Goal: Find specific page/section: Find specific page/section

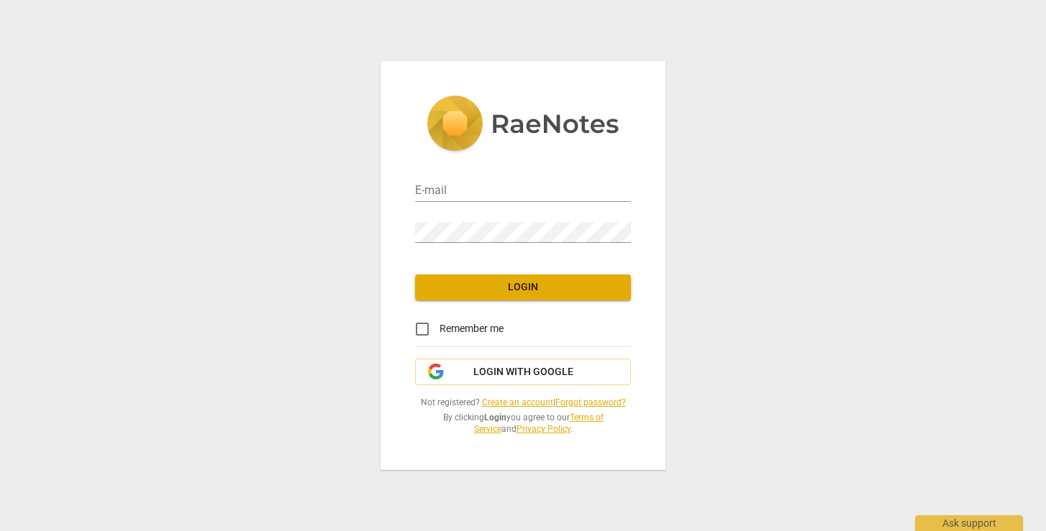
type input "[EMAIL_ADDRESS][DOMAIN_NAME]"
click at [490, 283] on span "Login" at bounding box center [522, 287] width 193 height 14
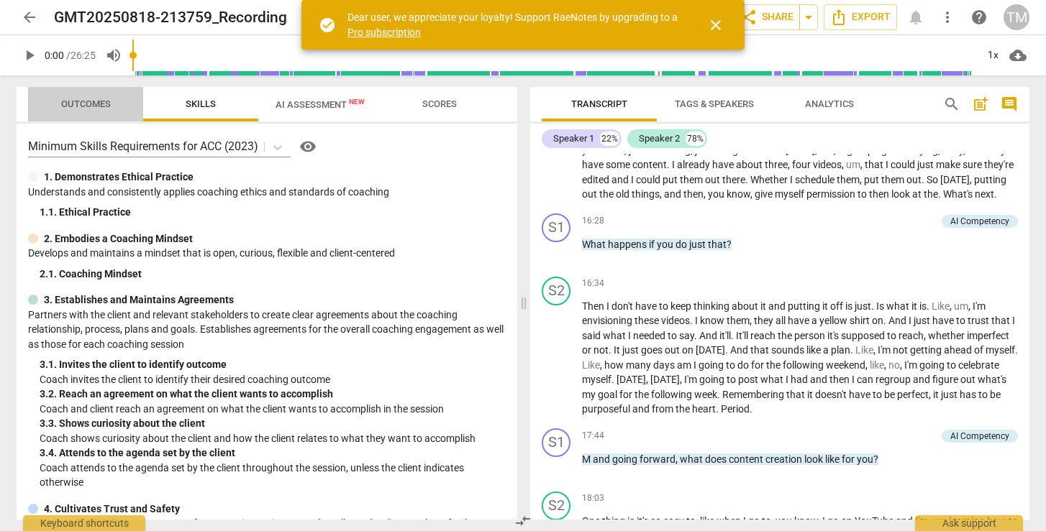
click at [103, 99] on span "Outcomes" at bounding box center [86, 104] width 50 height 11
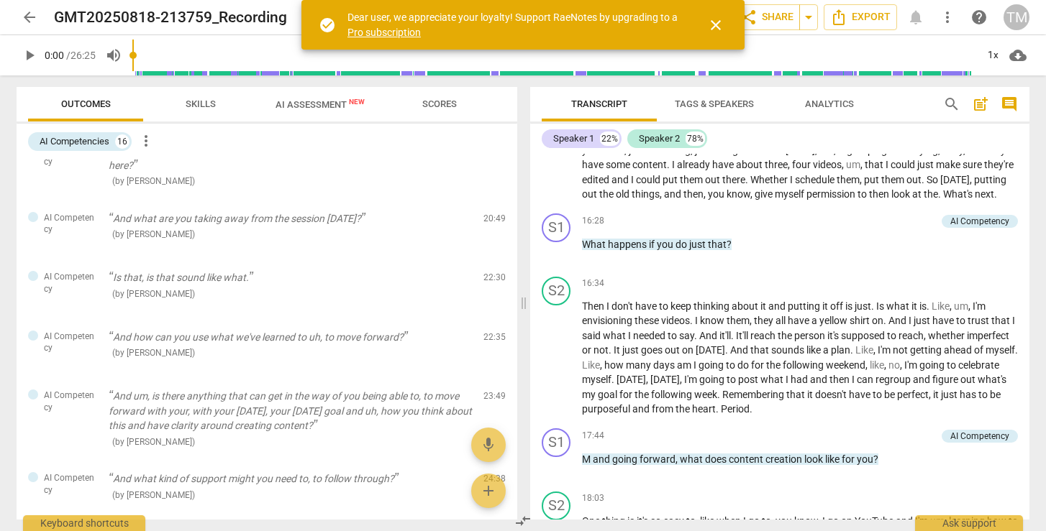
scroll to position [701, 0]
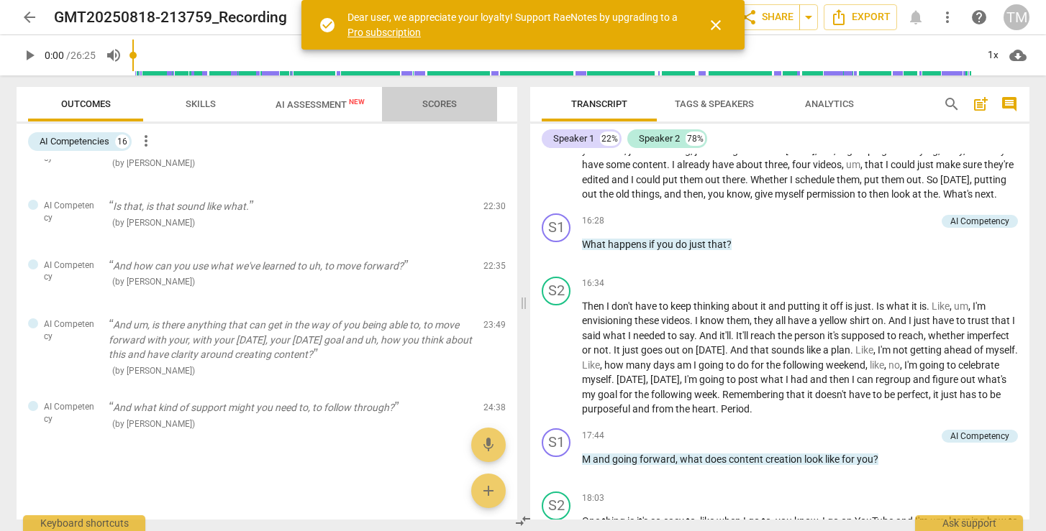
click at [434, 100] on span "Scores" at bounding box center [439, 104] width 35 height 11
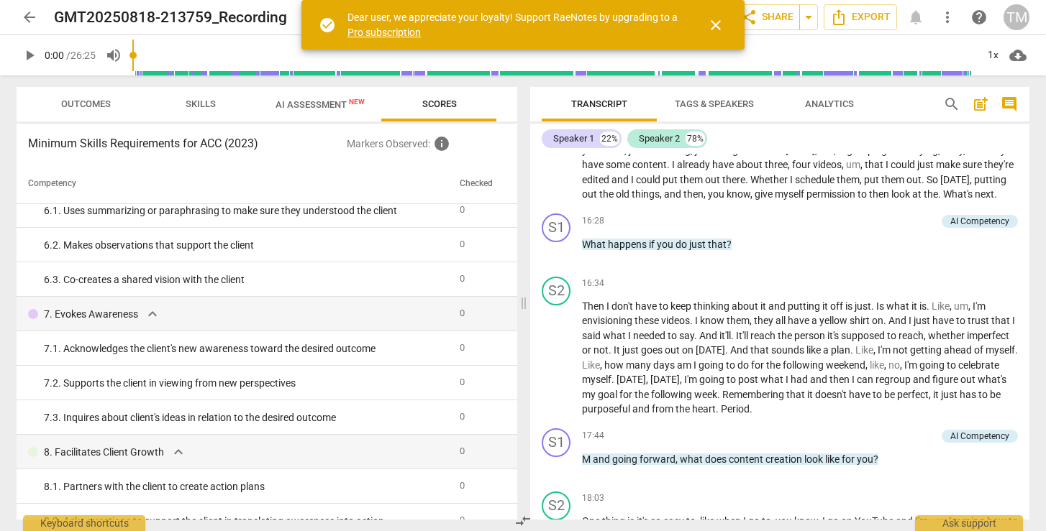
scroll to position [685, 0]
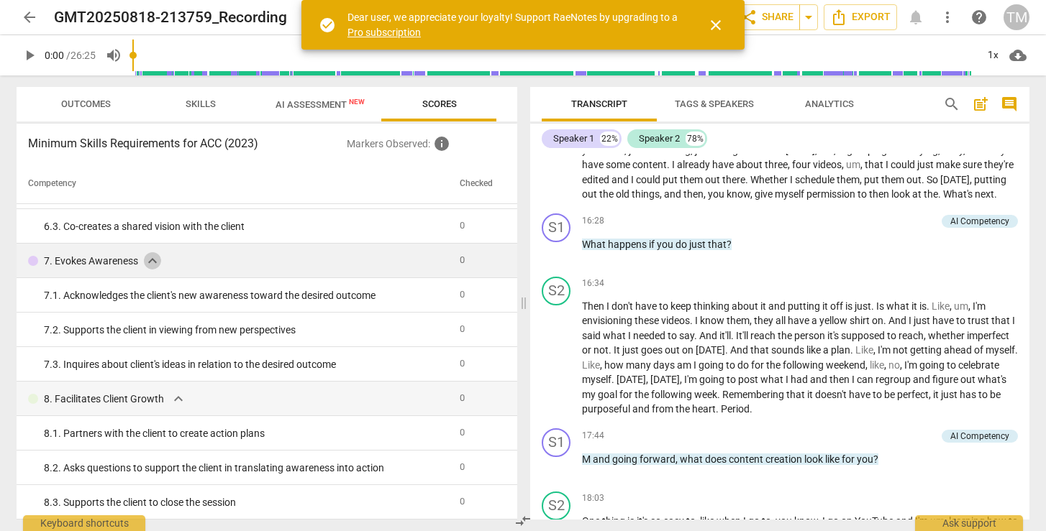
click at [155, 257] on span "expand_more" at bounding box center [152, 260] width 17 height 17
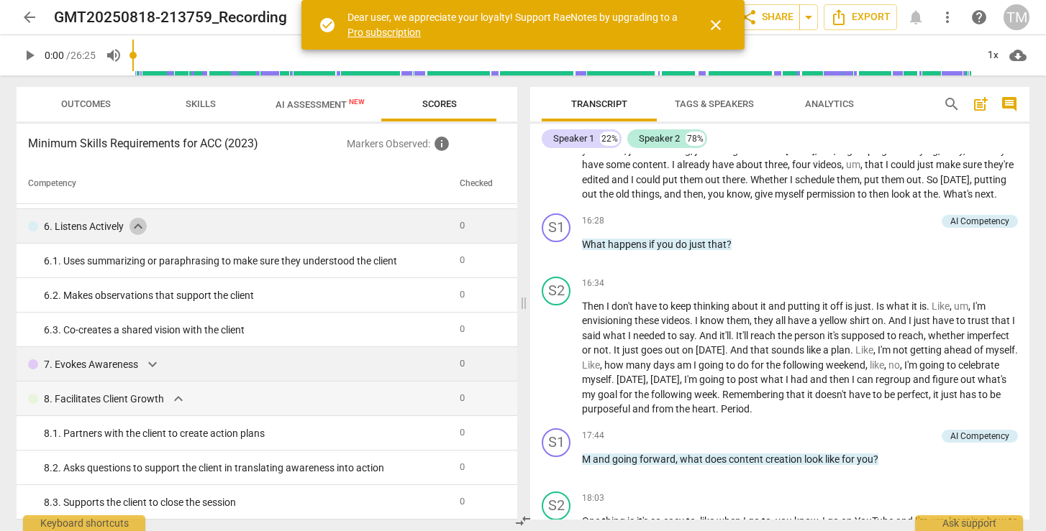
click at [134, 218] on span "expand_more" at bounding box center [137, 226] width 17 height 17
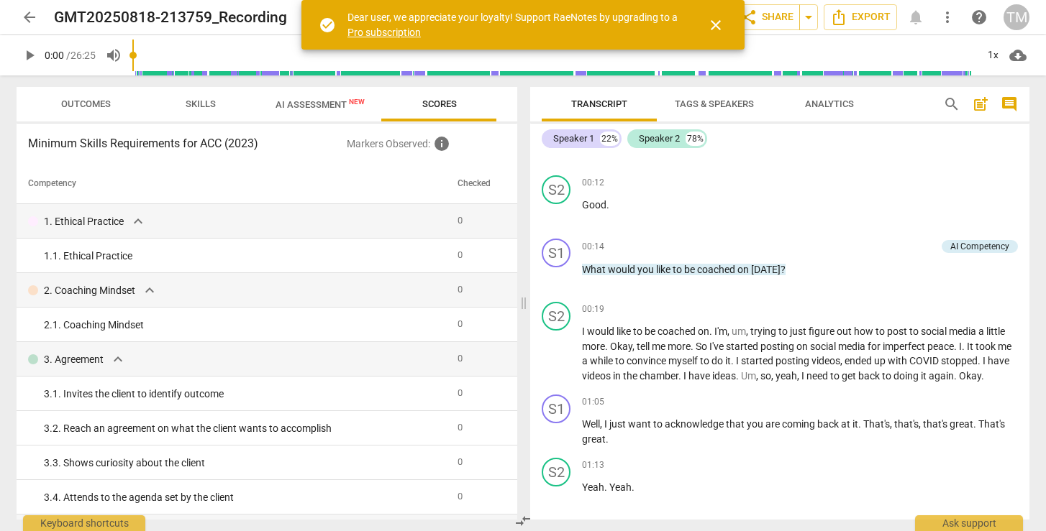
scroll to position [0, 0]
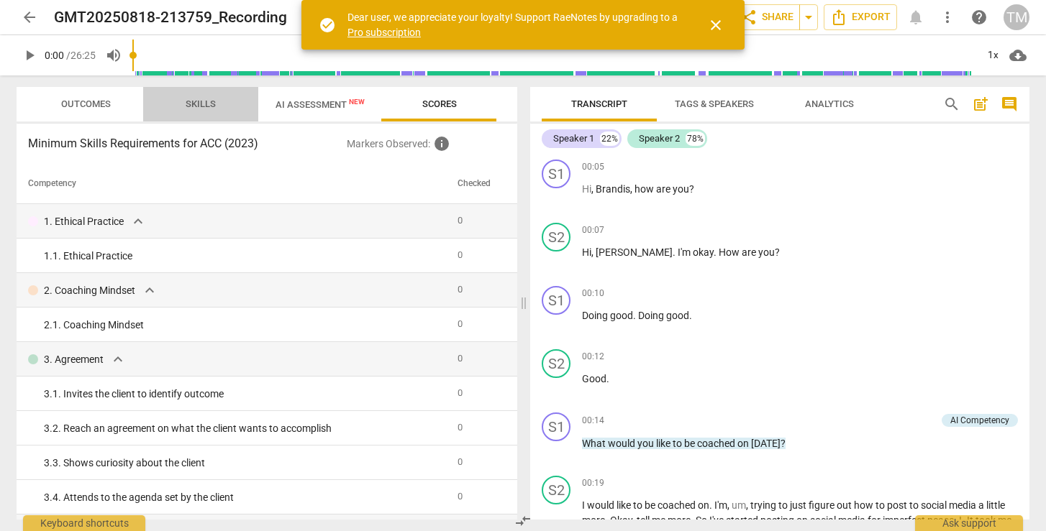
click at [209, 104] on span "Skills" at bounding box center [201, 104] width 30 height 11
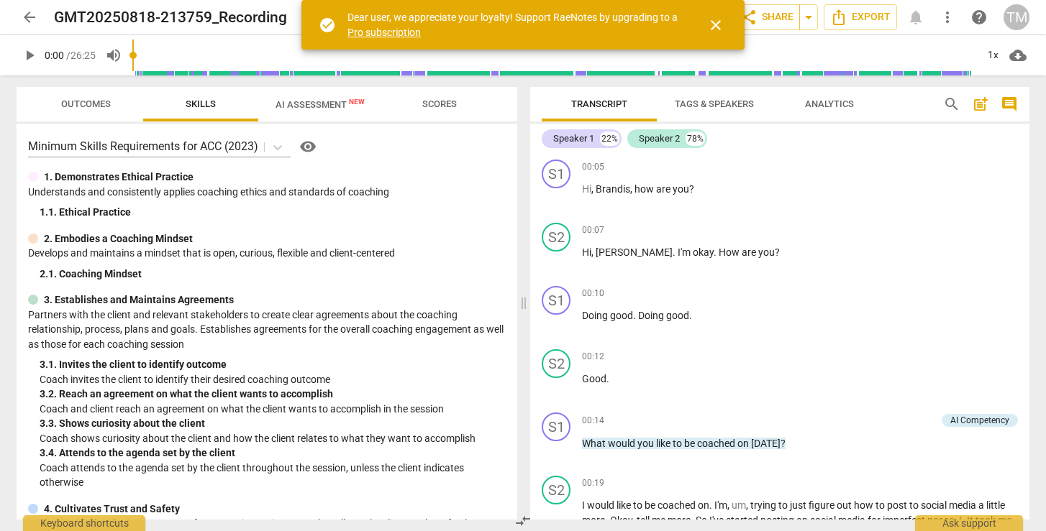
click at [102, 105] on span "Outcomes" at bounding box center [86, 104] width 50 height 11
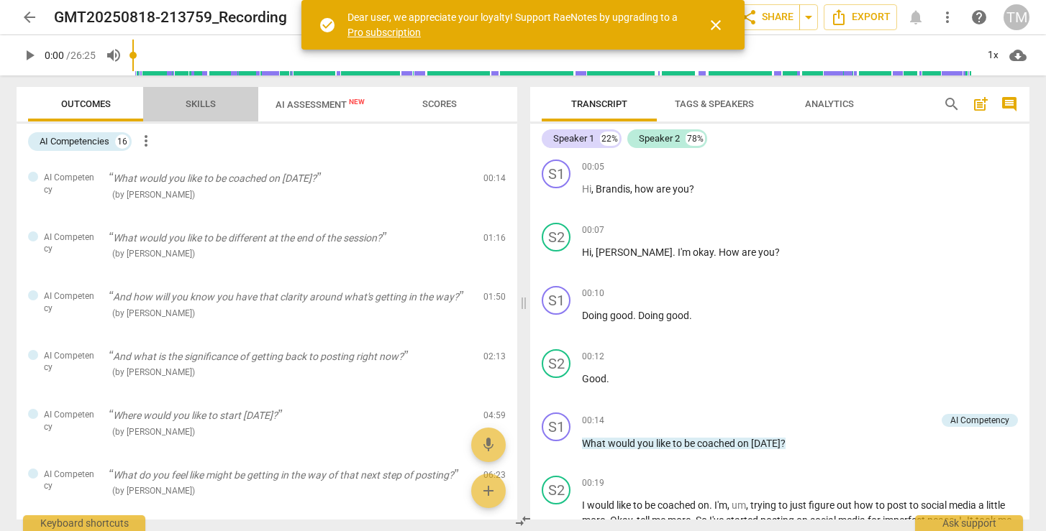
click at [221, 104] on span "Skills" at bounding box center [200, 104] width 65 height 19
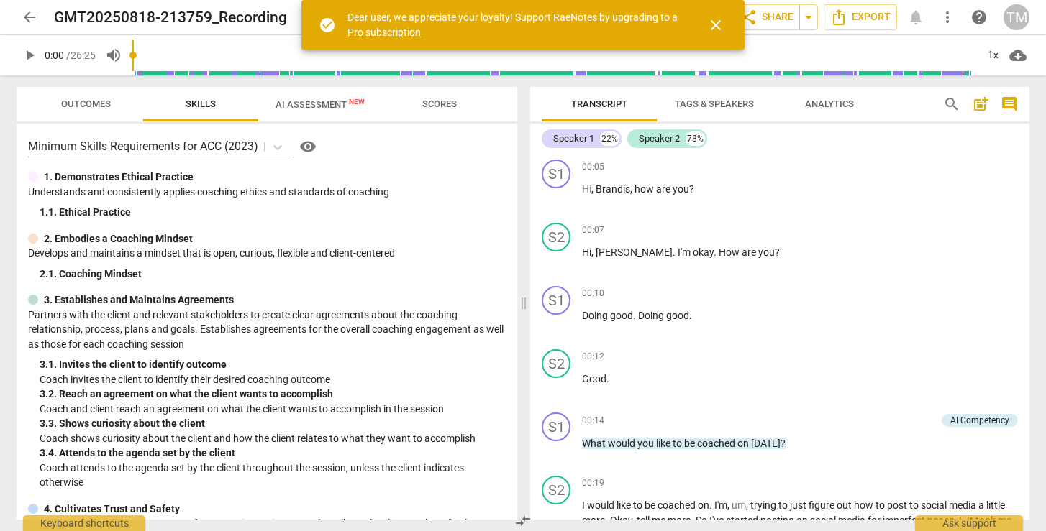
click at [349, 105] on span "New" at bounding box center [357, 102] width 16 height 8
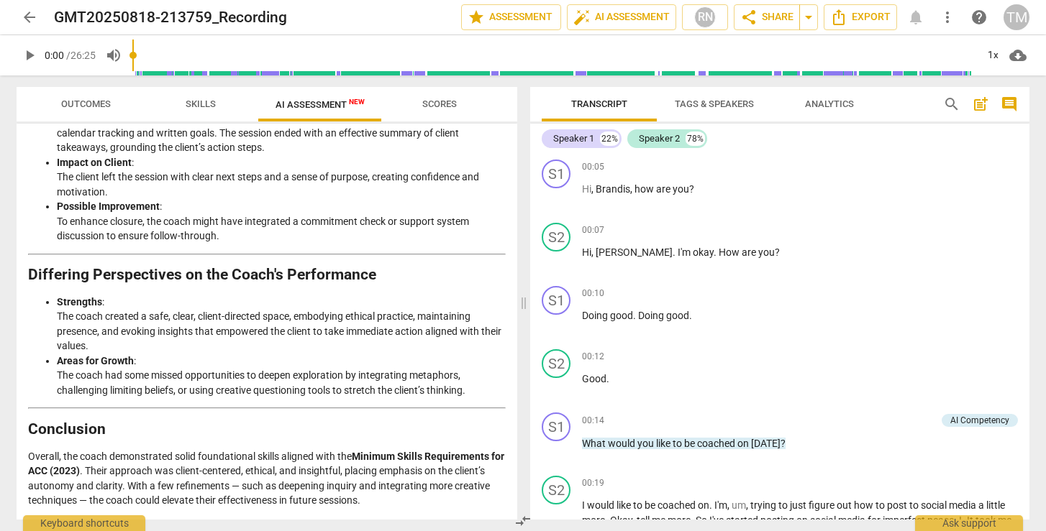
scroll to position [2309, 0]
click at [443, 112] on span "Scores" at bounding box center [439, 104] width 69 height 19
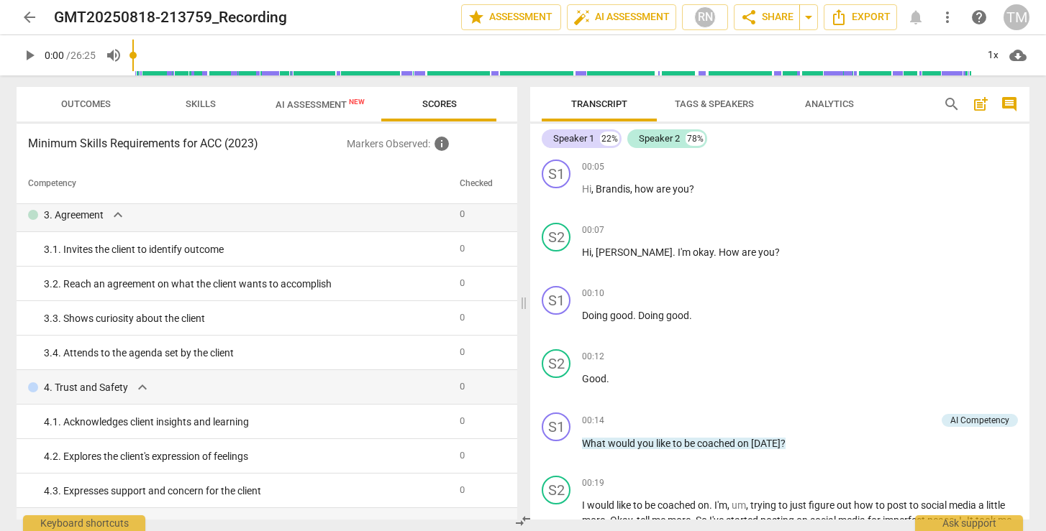
scroll to position [0, 0]
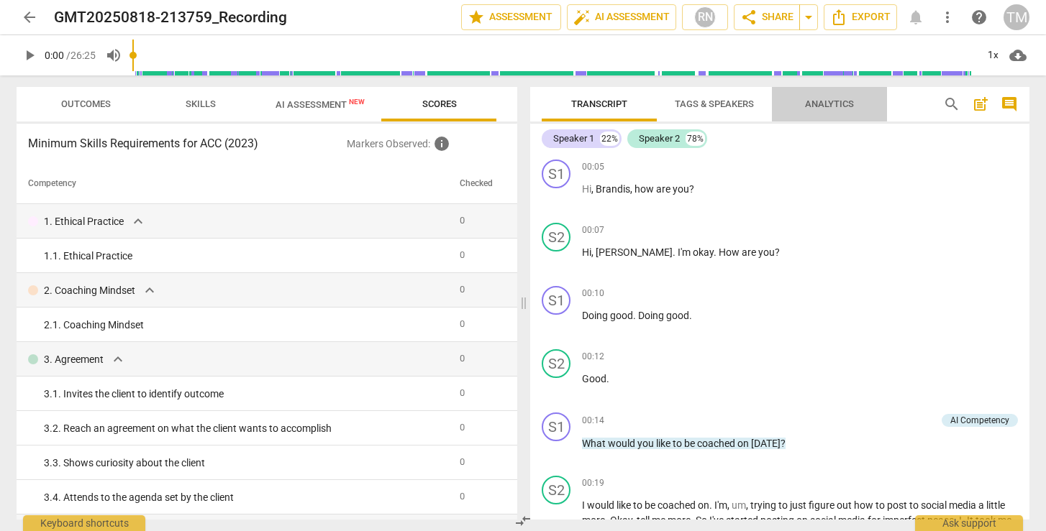
click at [844, 106] on span "Analytics" at bounding box center [829, 104] width 49 height 11
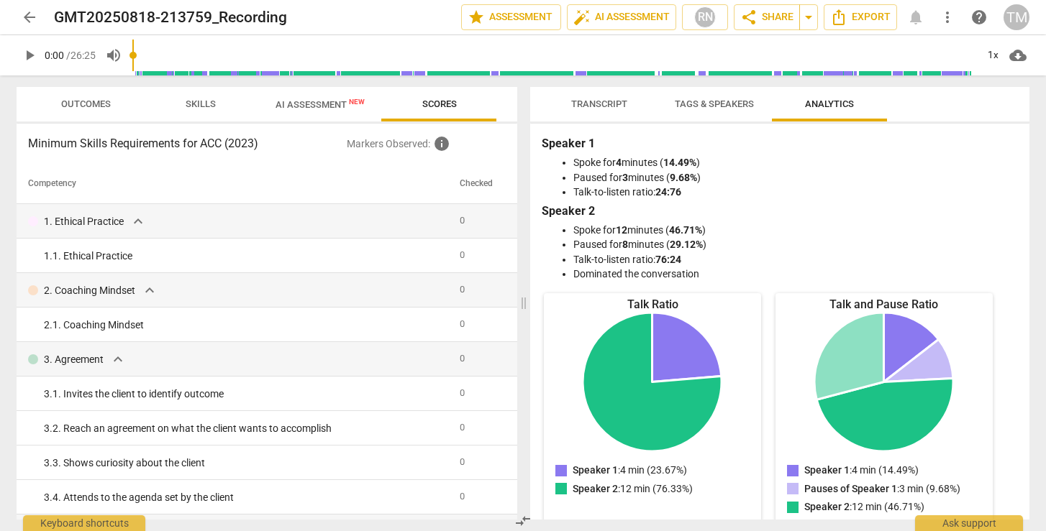
click at [457, 105] on span "Scores" at bounding box center [439, 104] width 69 height 19
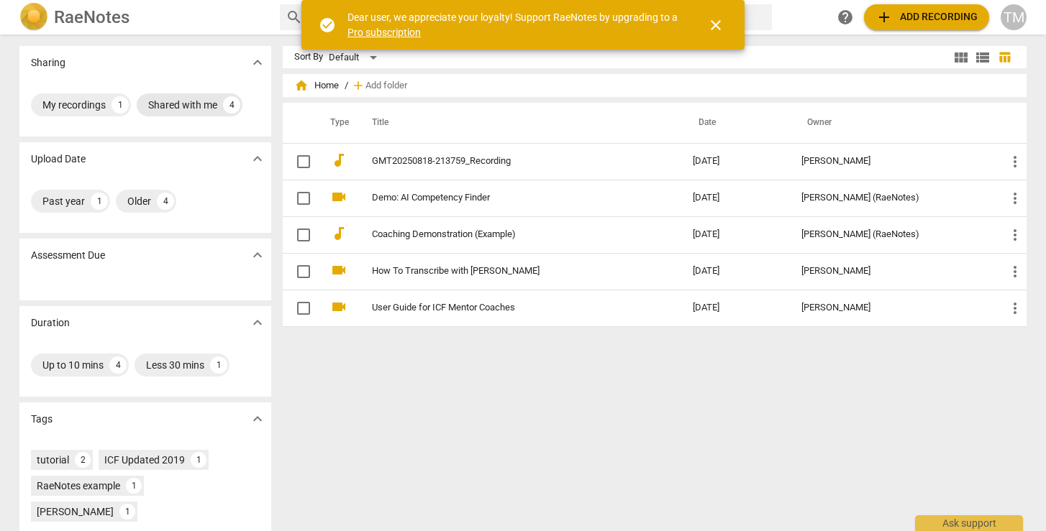
click at [201, 105] on div "Shared with me" at bounding box center [182, 105] width 69 height 14
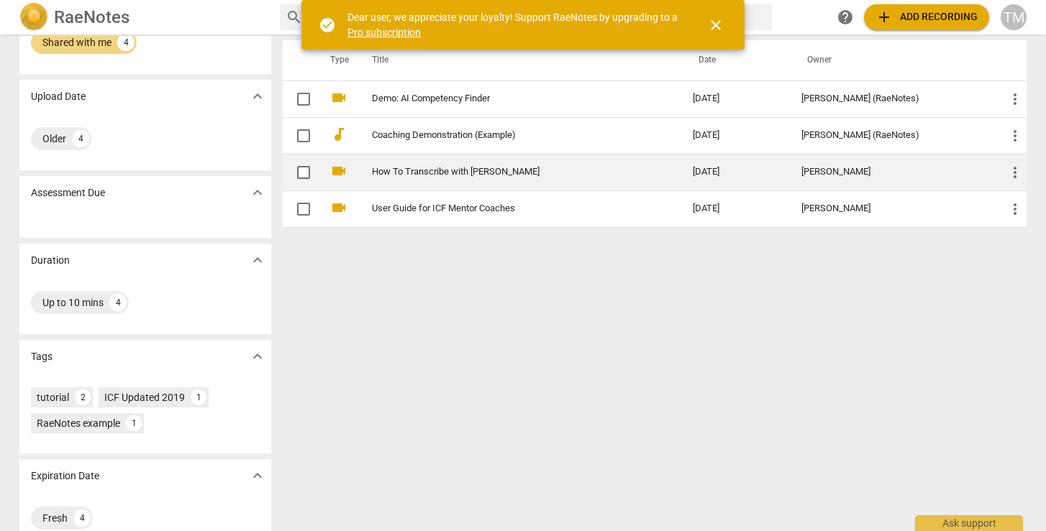
scroll to position [87, 0]
